Goal: Check status: Check status

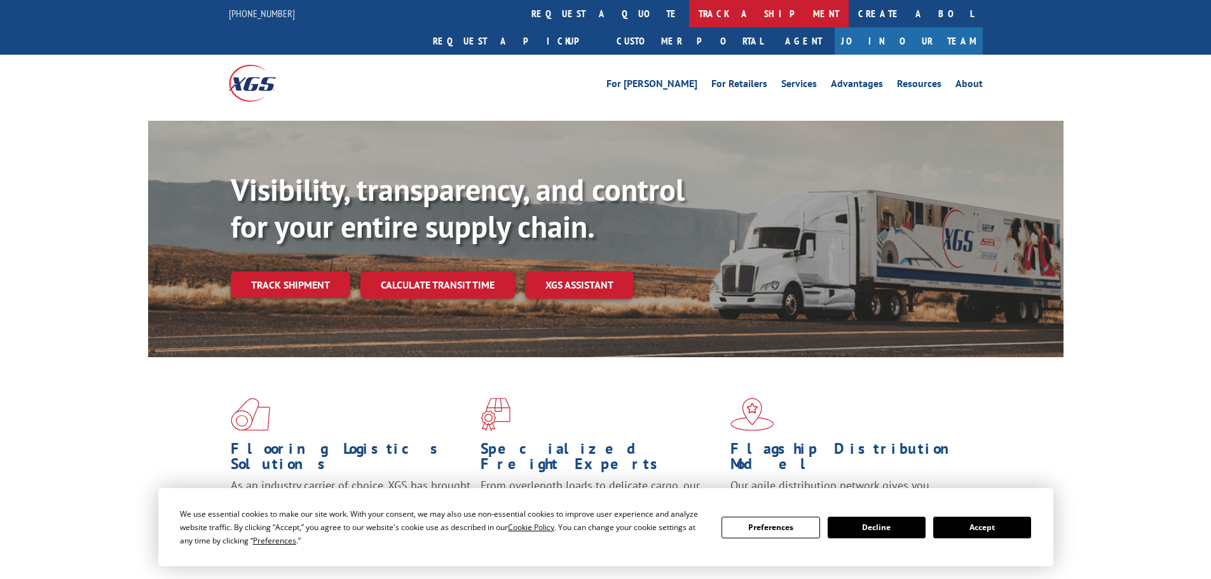
click at [689, 8] on link "track a shipment" at bounding box center [768, 13] width 159 height 27
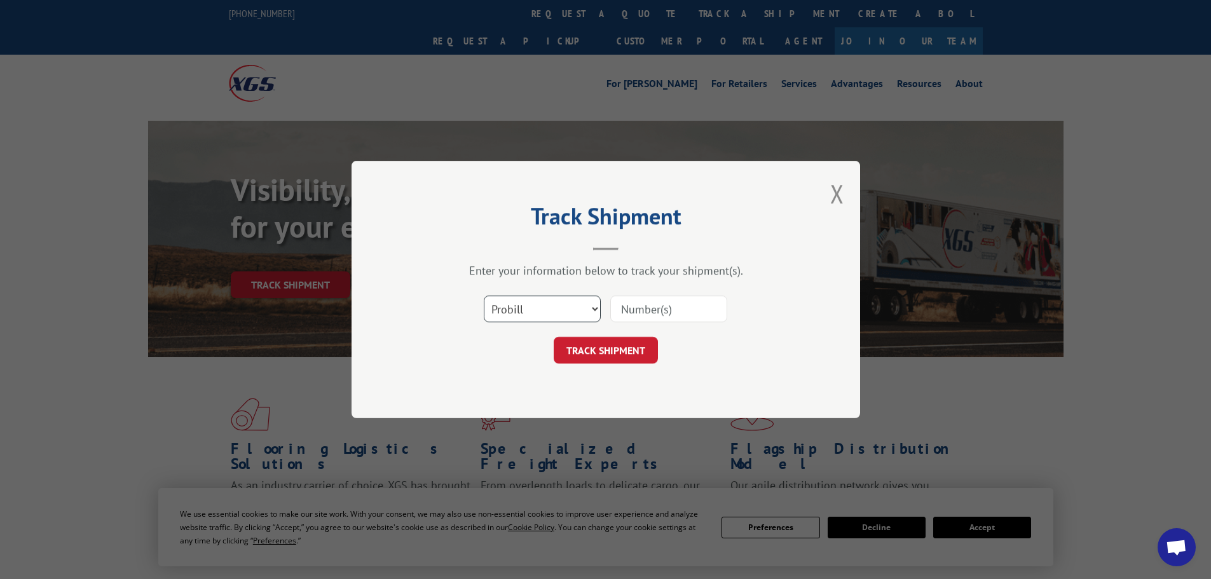
click at [537, 304] on select "Select category... Probill BOL PO" at bounding box center [542, 308] width 117 height 27
select select "po"
click at [484, 295] on select "Select category... Probill BOL PO" at bounding box center [542, 308] width 117 height 27
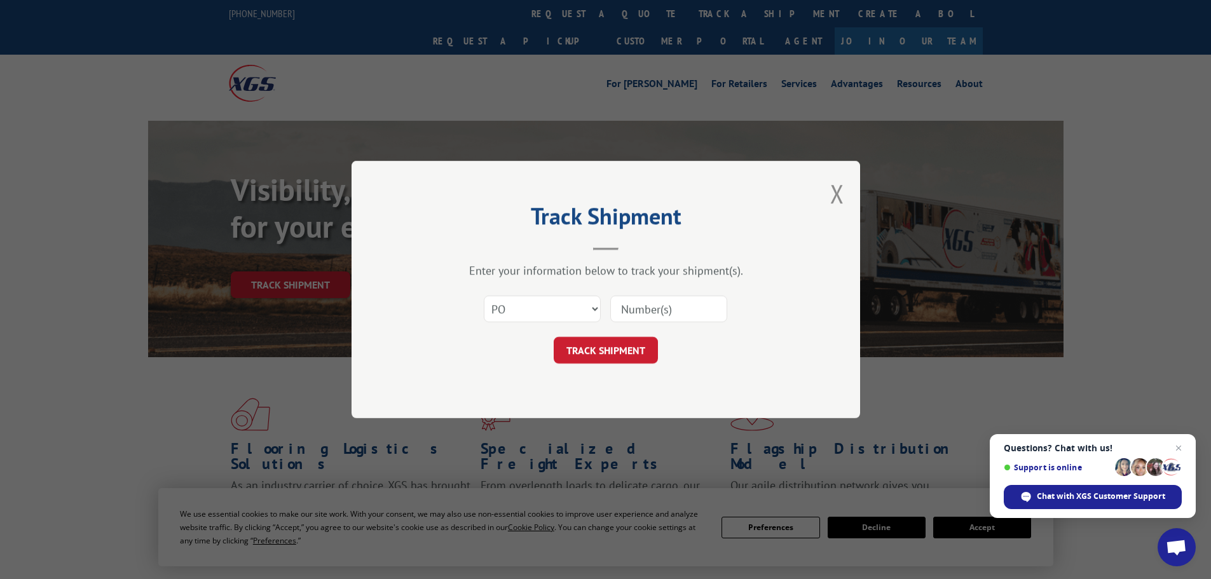
click at [652, 313] on input at bounding box center [668, 308] width 117 height 27
type input "38549955"
click at [553, 337] on button "TRACK SHIPMENT" at bounding box center [605, 350] width 104 height 27
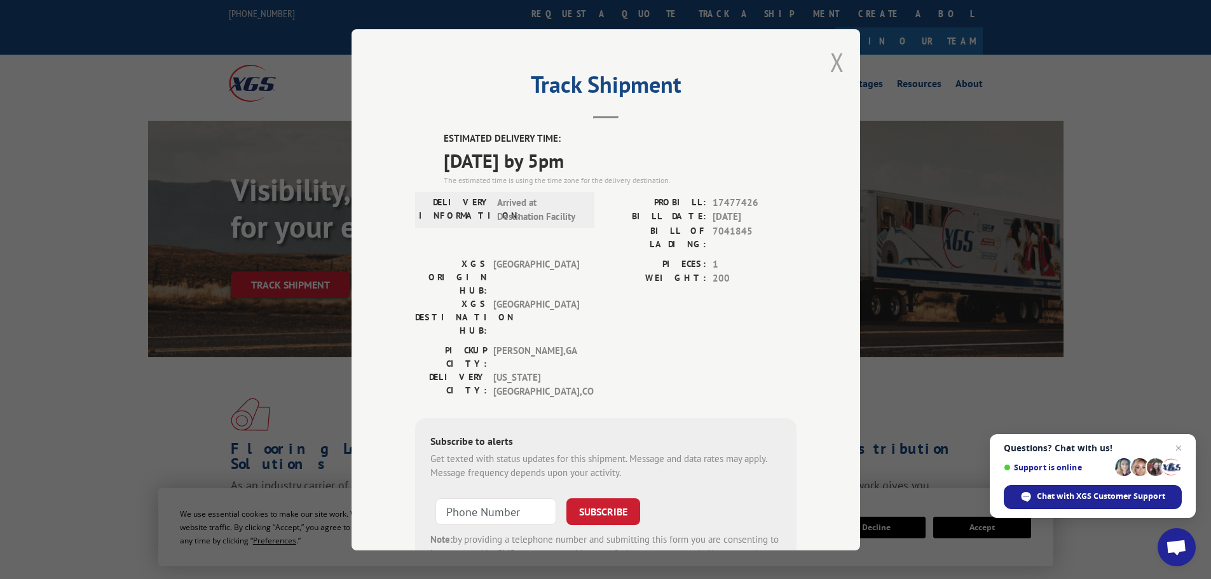
click at [830, 57] on button "Close modal" at bounding box center [837, 62] width 14 height 34
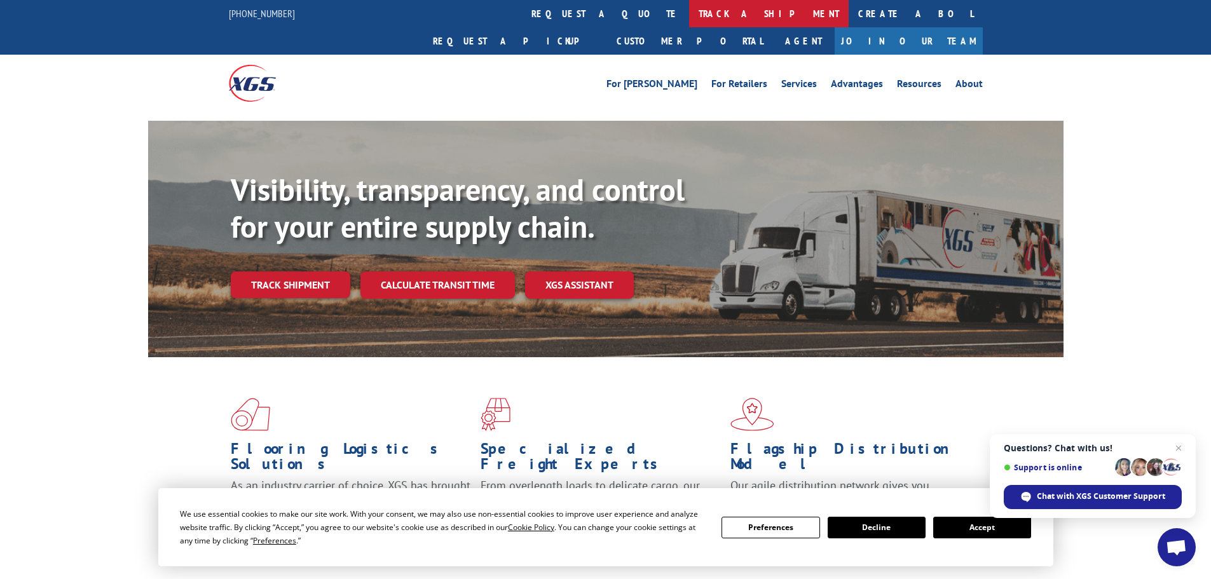
click at [689, 10] on link "track a shipment" at bounding box center [768, 13] width 159 height 27
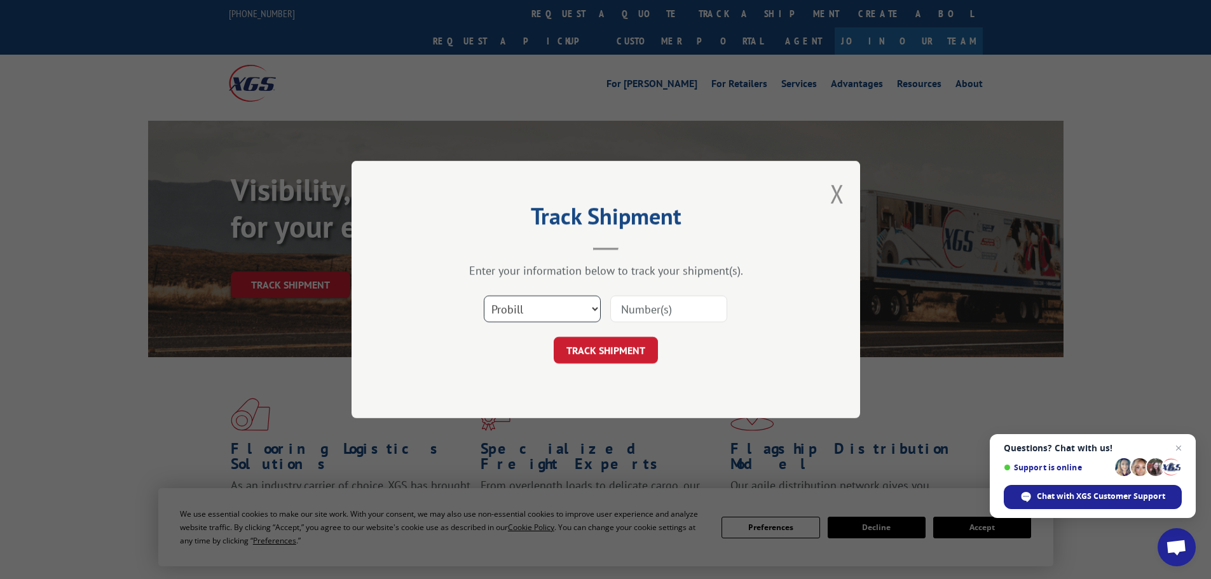
click at [546, 310] on select "Select category... Probill BOL PO" at bounding box center [542, 308] width 117 height 27
select select "po"
click at [484, 295] on select "Select category... Probill BOL PO" at bounding box center [542, 308] width 117 height 27
click at [639, 311] on input at bounding box center [668, 308] width 117 height 27
type input "38549967"
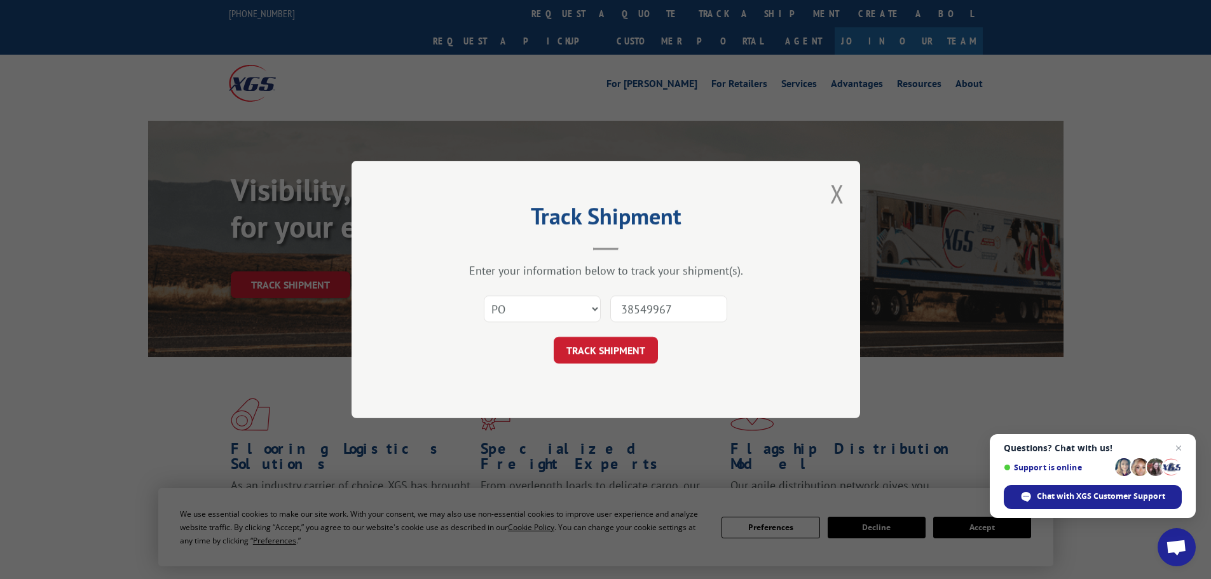
click at [553, 337] on button "TRACK SHIPMENT" at bounding box center [605, 350] width 104 height 27
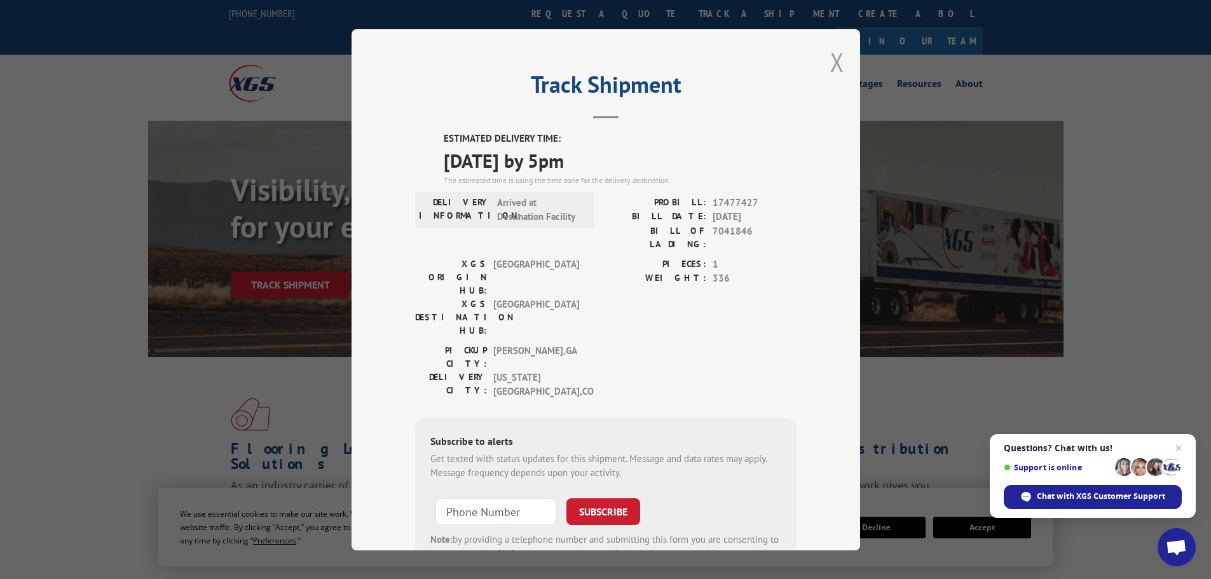
click at [831, 61] on button "Close modal" at bounding box center [837, 62] width 14 height 34
